Goal: Information Seeking & Learning: Understand process/instructions

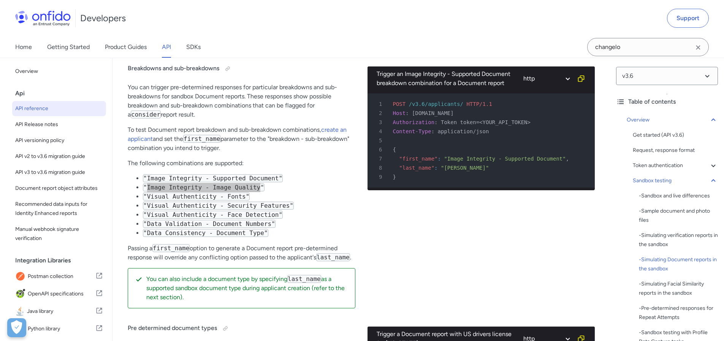
scroll to position [78, 0]
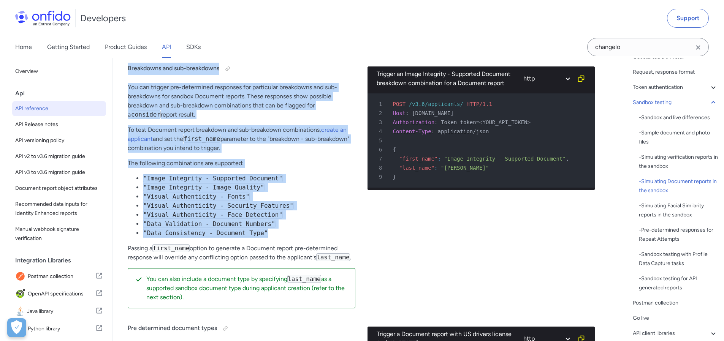
drag, startPoint x: 127, startPoint y: 76, endPoint x: 329, endPoint y: 241, distance: 261.2
click at [325, 238] on li ""Data Consistency - Document Type"" at bounding box center [249, 233] width 212 height 9
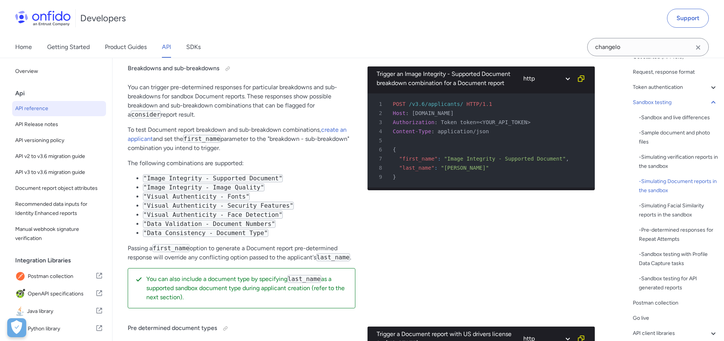
click at [161, 111] on code "consider" at bounding box center [146, 115] width 30 height 8
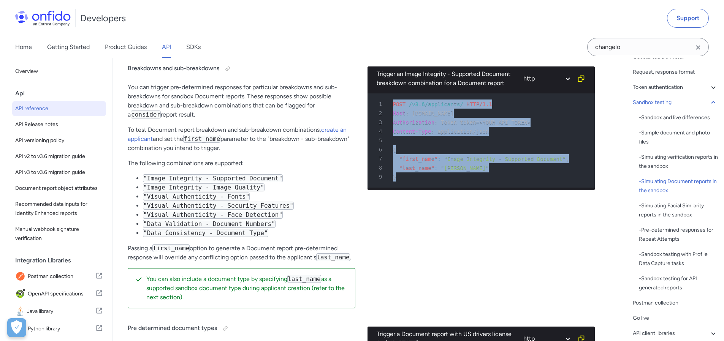
drag, startPoint x: 405, startPoint y: 187, endPoint x: 383, endPoint y: 107, distance: 82.6
click at [383, 107] on pre "1 POST /v3.6/applicants/ HTTP/1.1 2 Host : [DOMAIN_NAME] 3 Authorization : Toke…" at bounding box center [481, 140] width 228 height 94
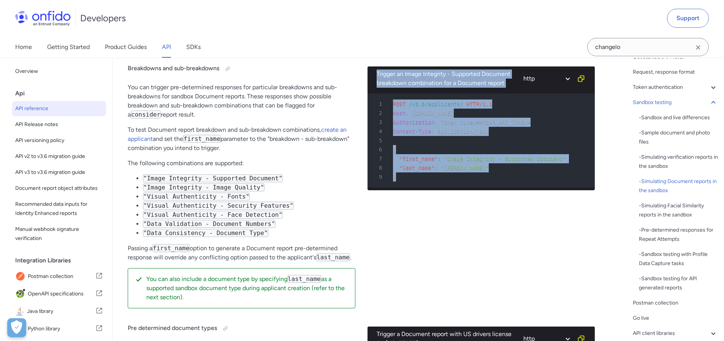
drag, startPoint x: 375, startPoint y: 78, endPoint x: 508, endPoint y: 181, distance: 167.4
click at [508, 181] on div "Trigger an Image Integrity - Supported Document breakdown combination for a Doc…" at bounding box center [481, 129] width 228 height 124
